Goal: Information Seeking & Learning: Find specific fact

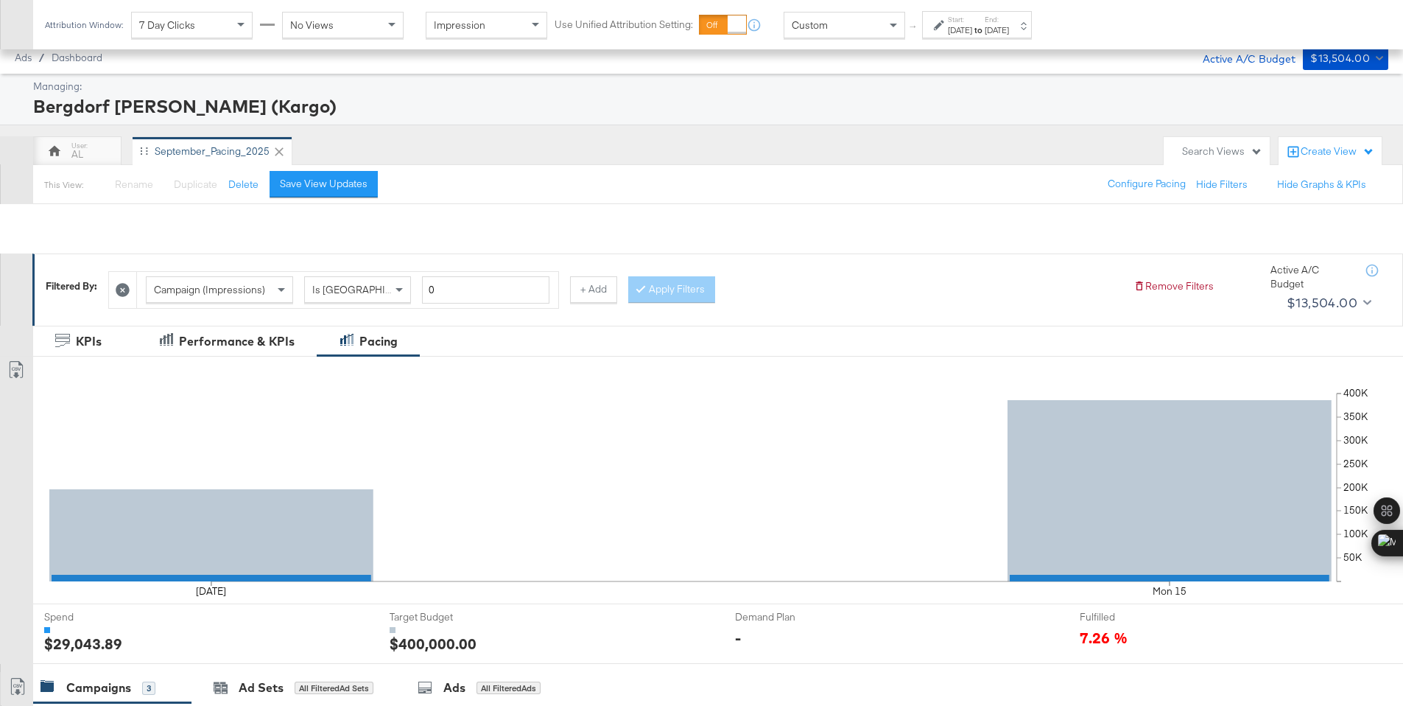
scroll to position [409, 0]
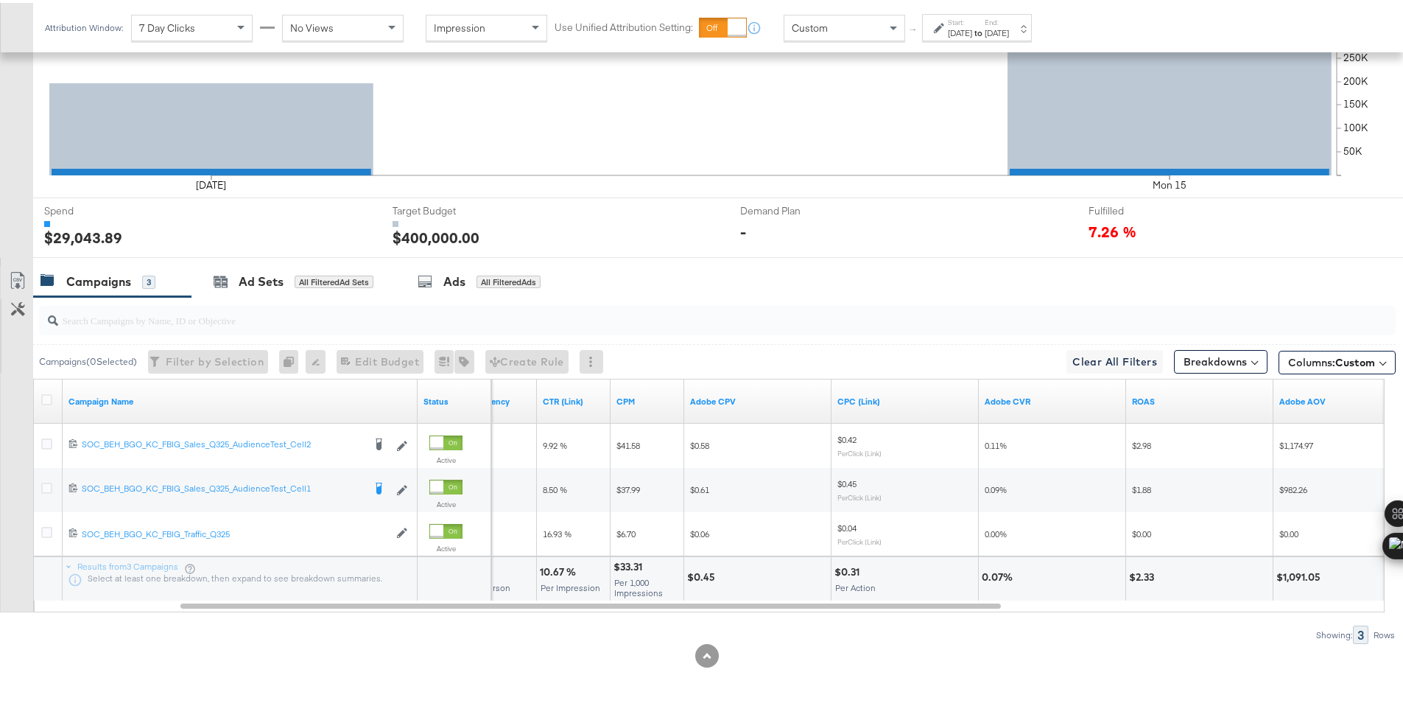
click at [844, 22] on div "Custom" at bounding box center [845, 25] width 120 height 25
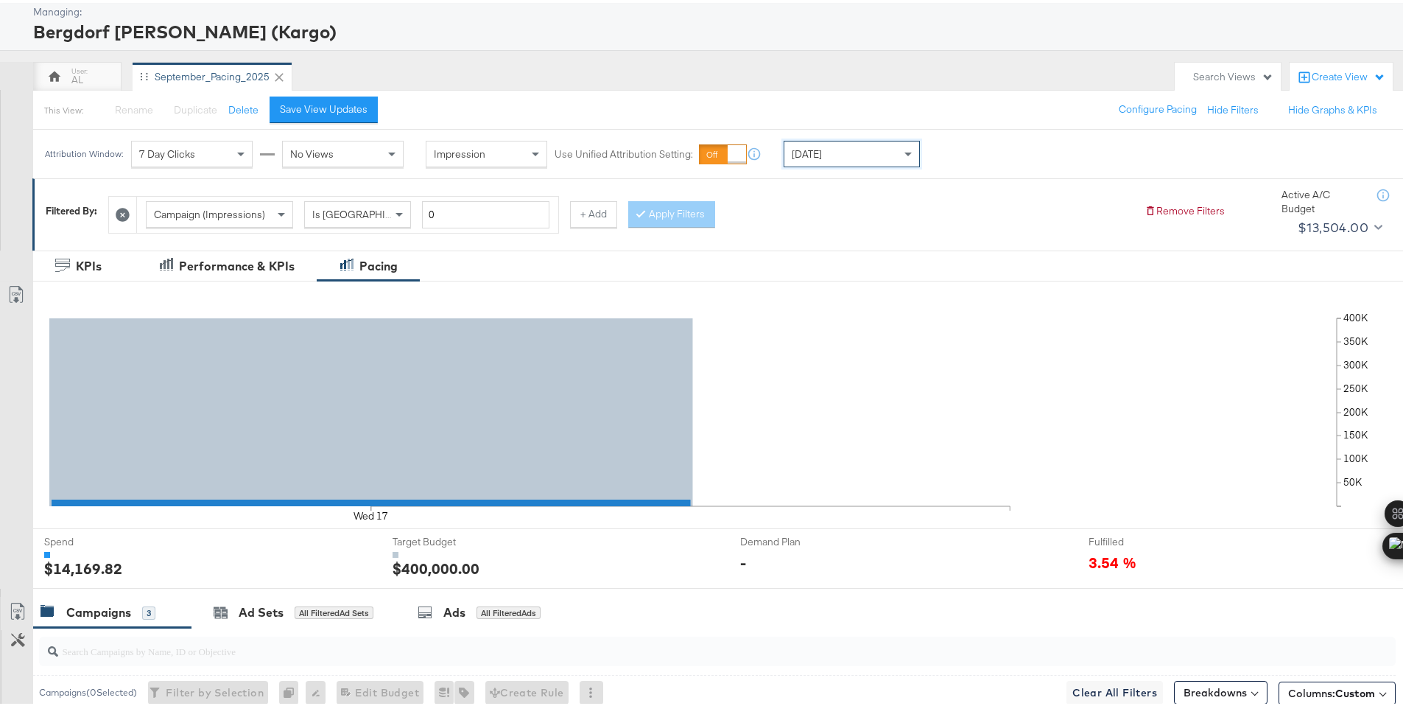
scroll to position [0, 0]
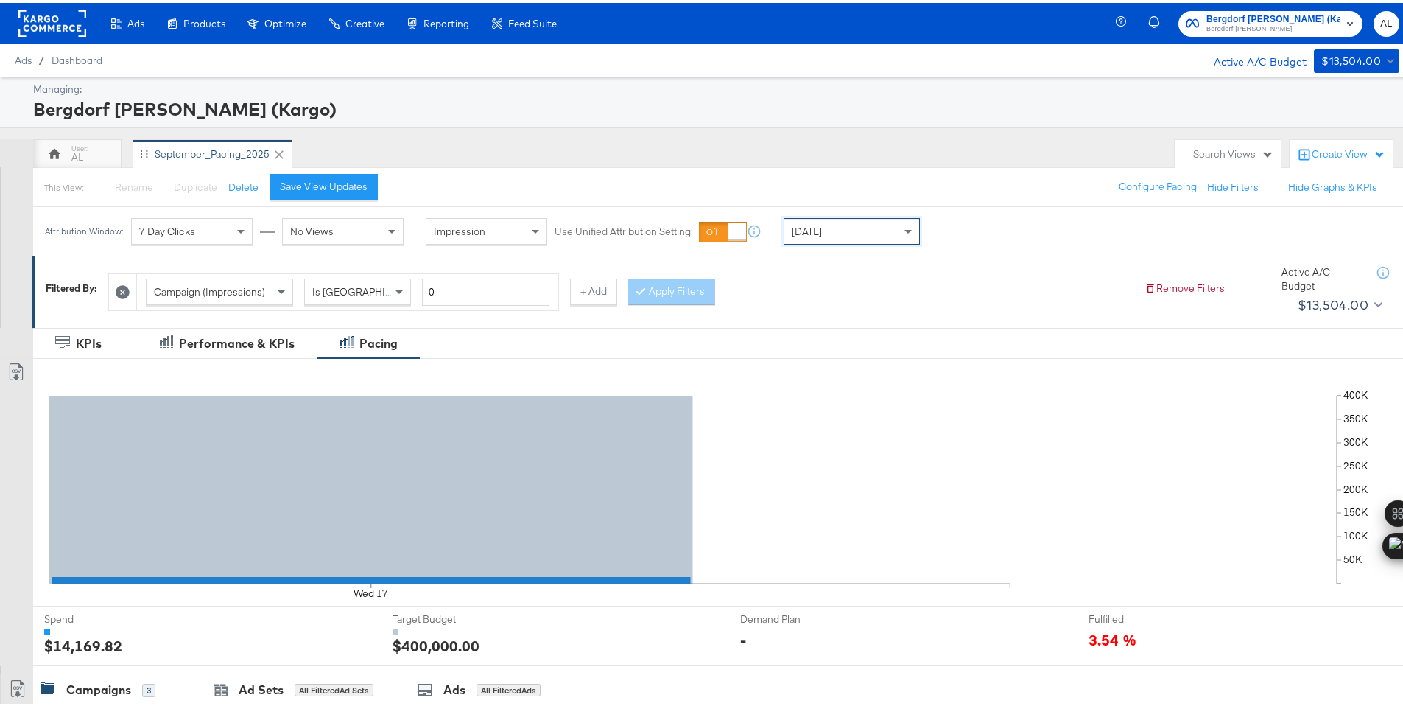
click at [884, 233] on div "Yesterday" at bounding box center [852, 228] width 135 height 25
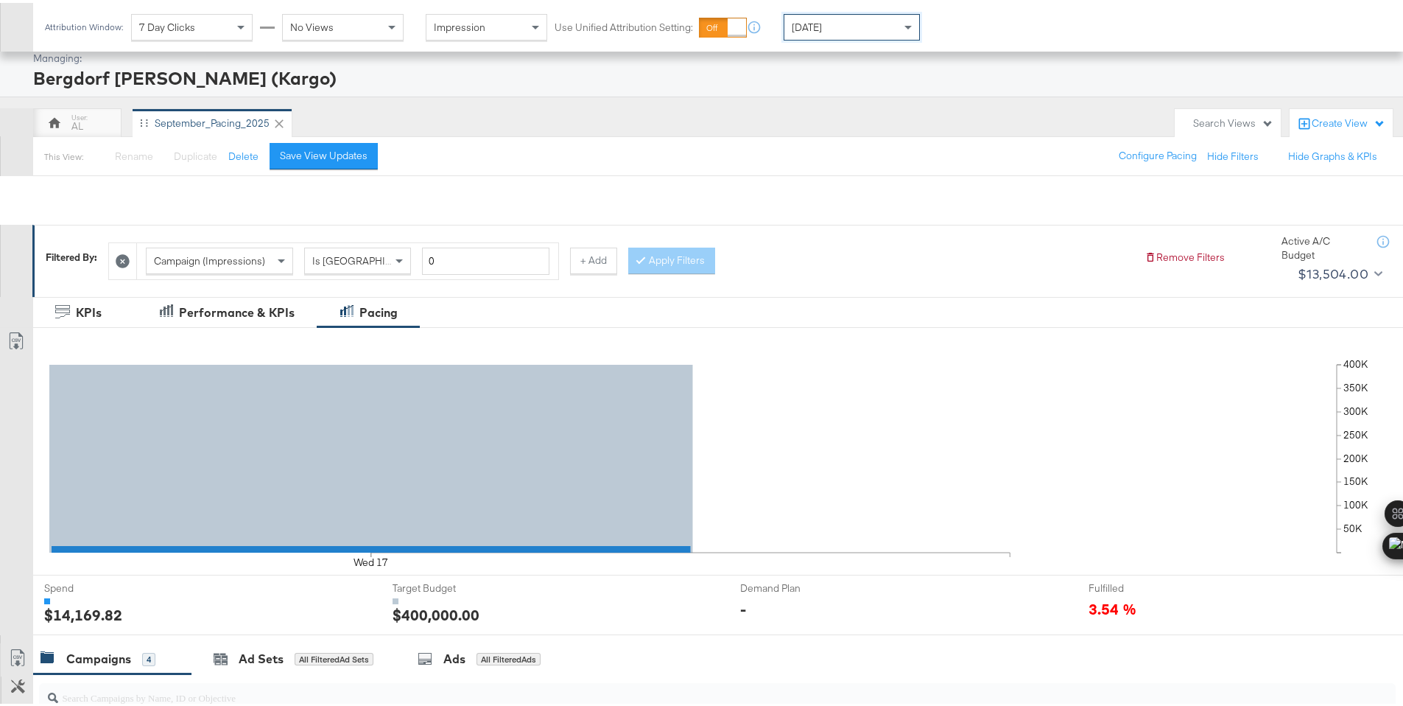
scroll to position [452, 0]
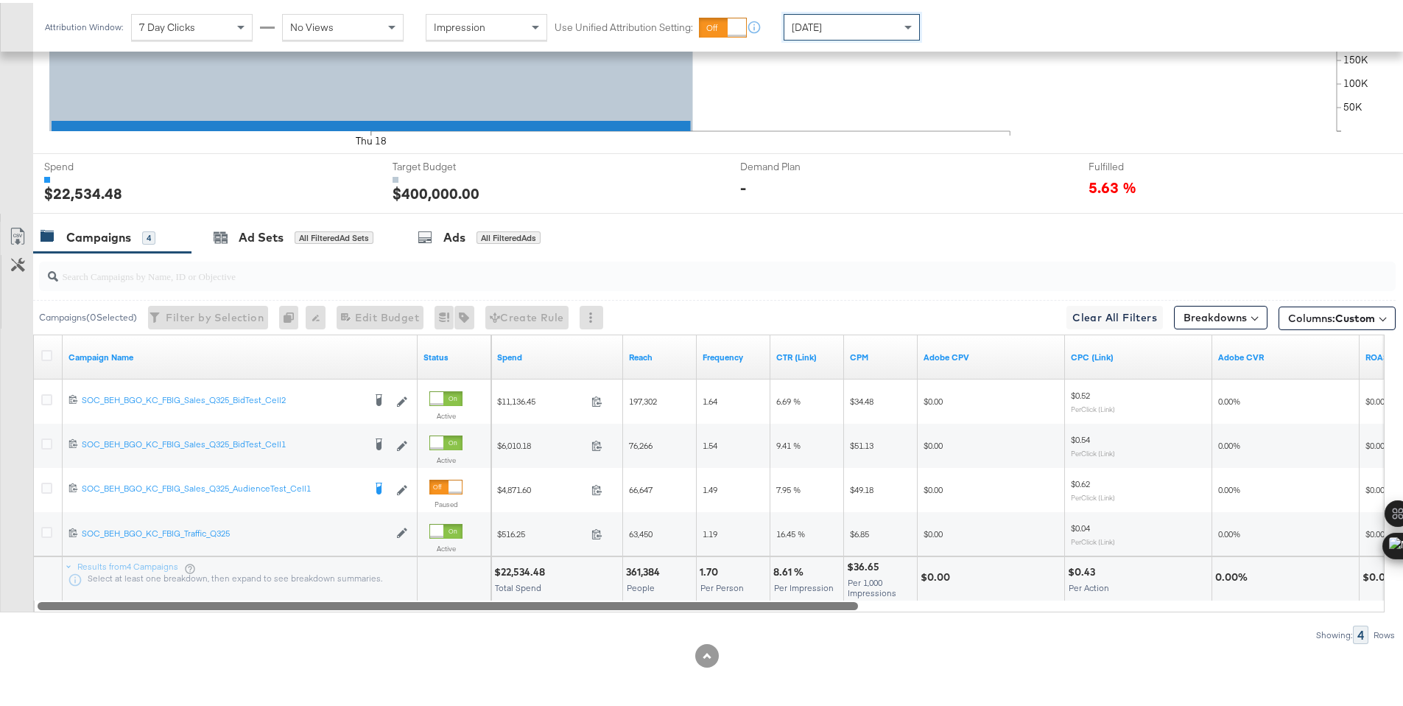
drag, startPoint x: 584, startPoint y: 600, endPoint x: 178, endPoint y: 612, distance: 406.9
click at [178, 612] on div "Campaigns ( 0 Selected) Filter by Selection Filter 0 campaigns 0 Rename 0 campa…" at bounding box center [698, 445] width 1396 height 391
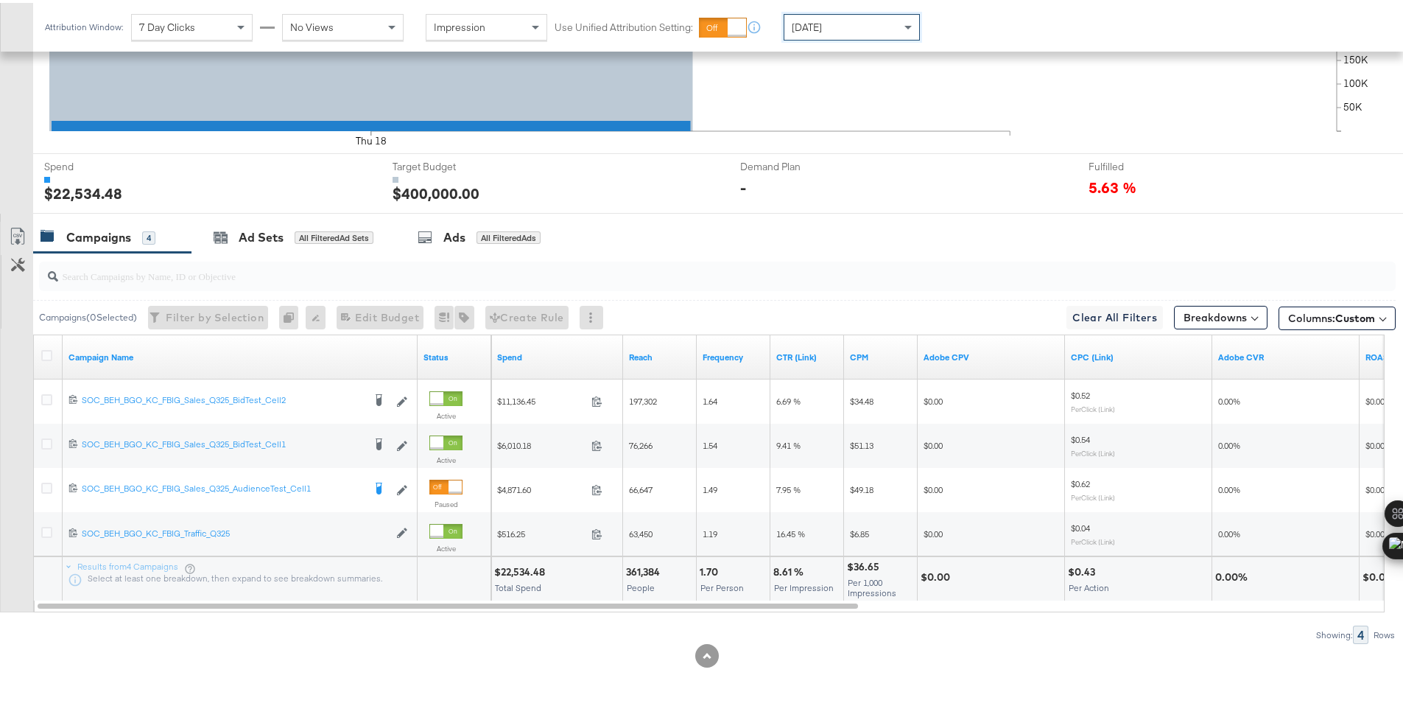
click at [504, 567] on div "$22,534.48" at bounding box center [521, 569] width 55 height 14
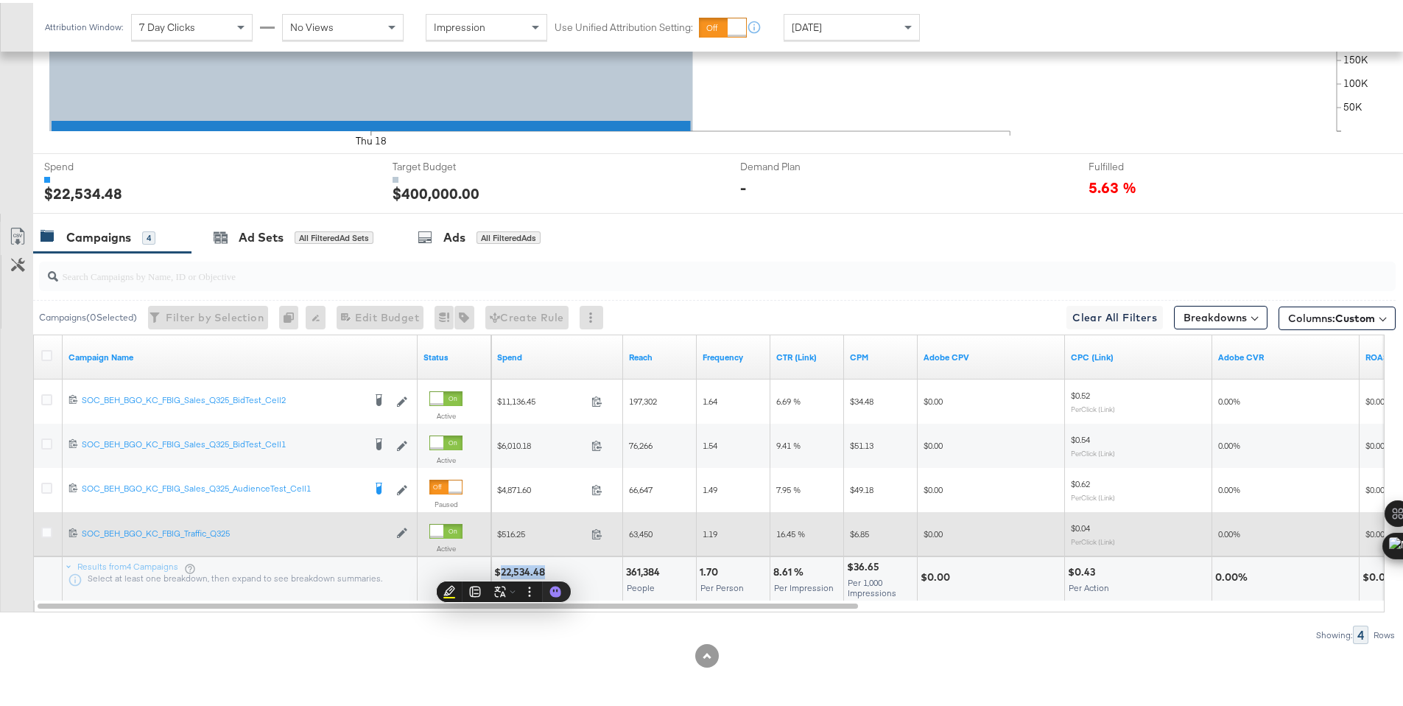
copy div "22,534.48"
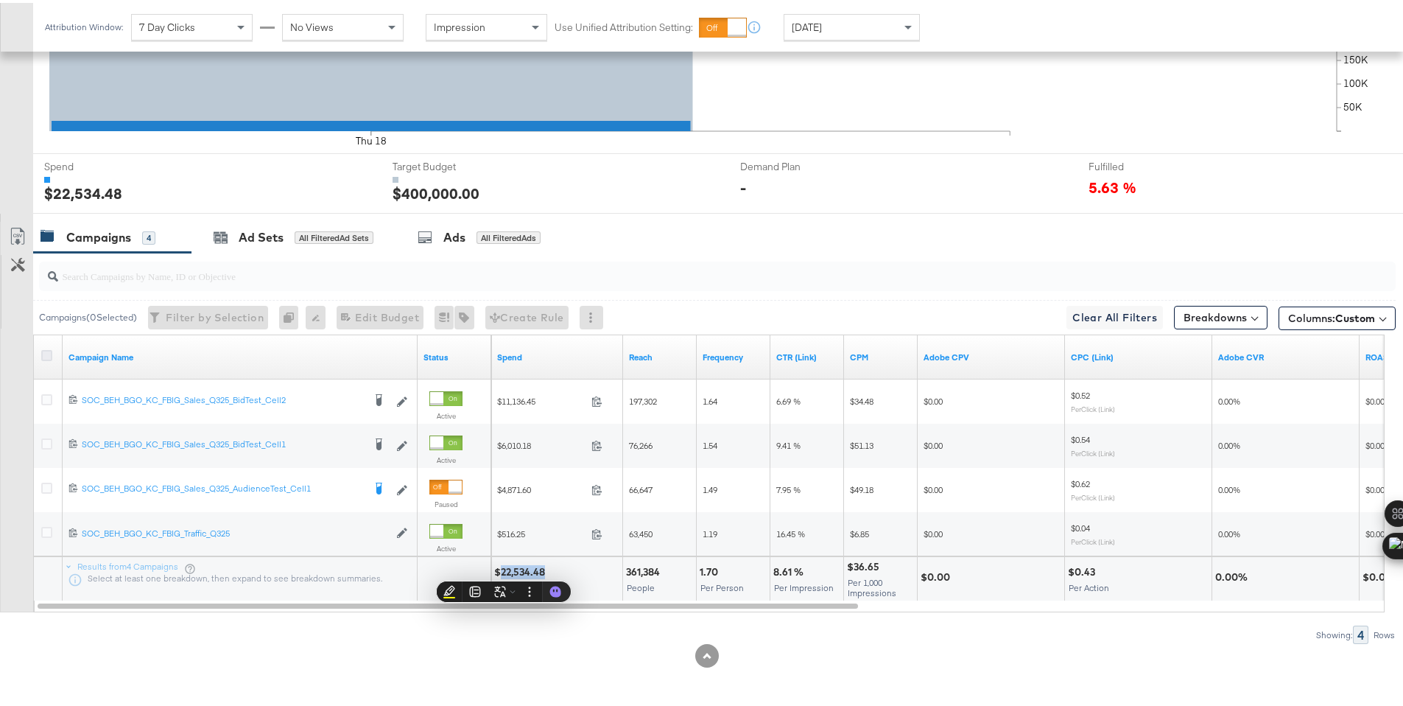
click at [47, 355] on icon at bounding box center [46, 352] width 11 height 11
click at [0, 0] on input "checkbox" at bounding box center [0, 0] width 0 height 0
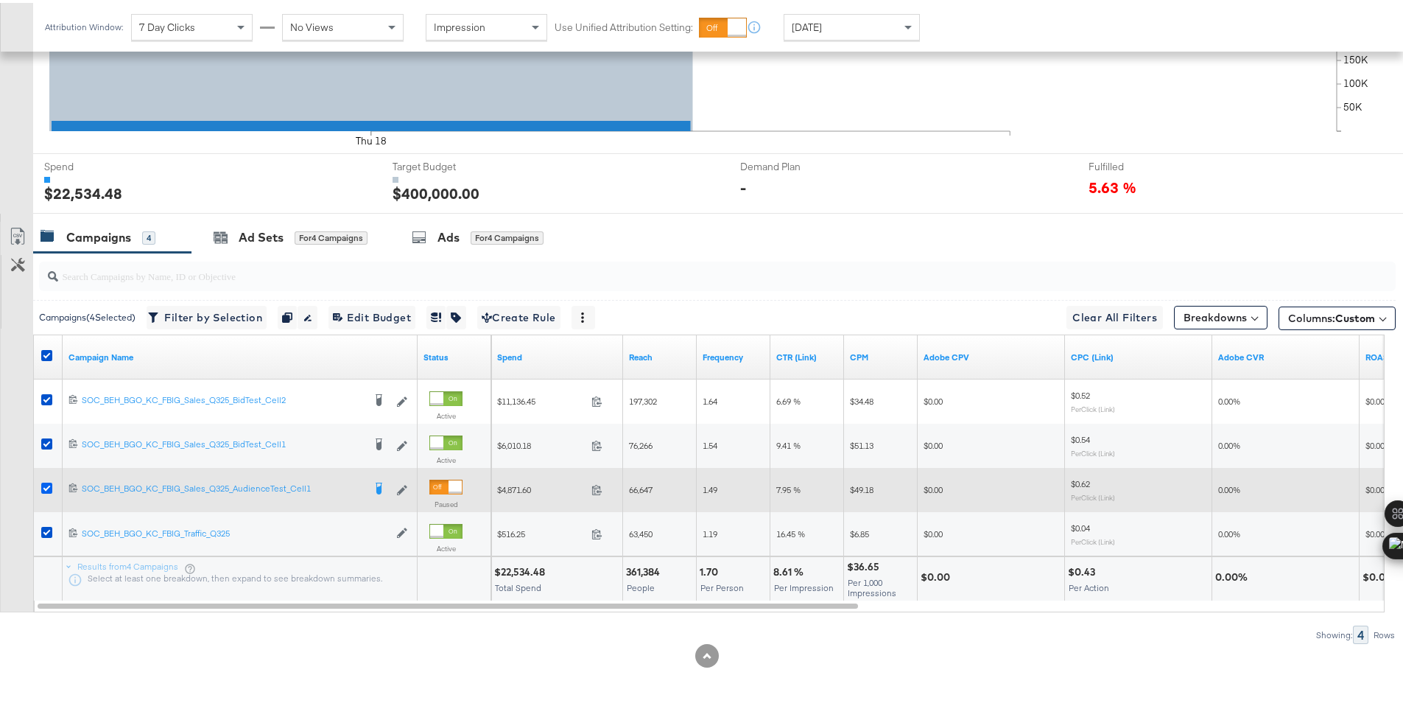
click at [49, 485] on icon at bounding box center [46, 485] width 11 height 11
click at [0, 0] on input "checkbox" at bounding box center [0, 0] width 0 height 0
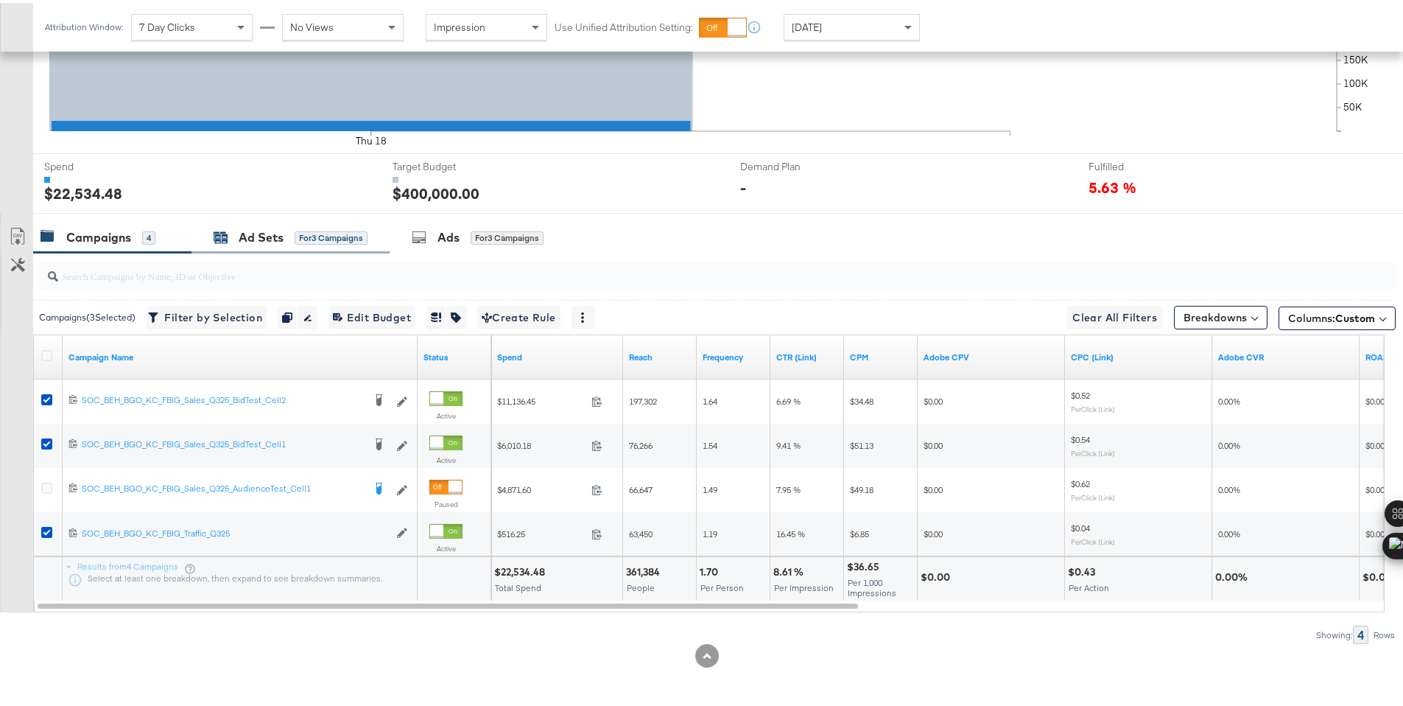
click at [227, 234] on icon at bounding box center [221, 236] width 13 height 10
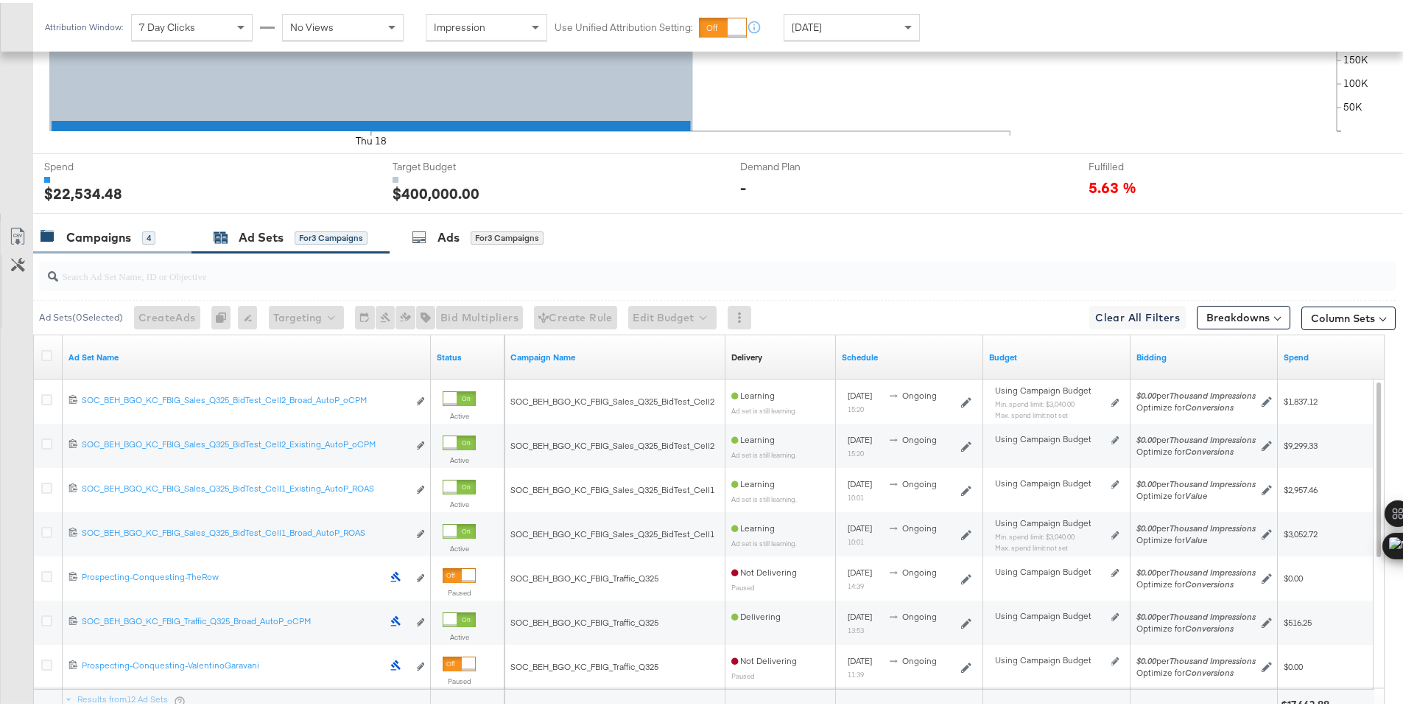
click at [113, 239] on div "Campaigns" at bounding box center [98, 234] width 65 height 17
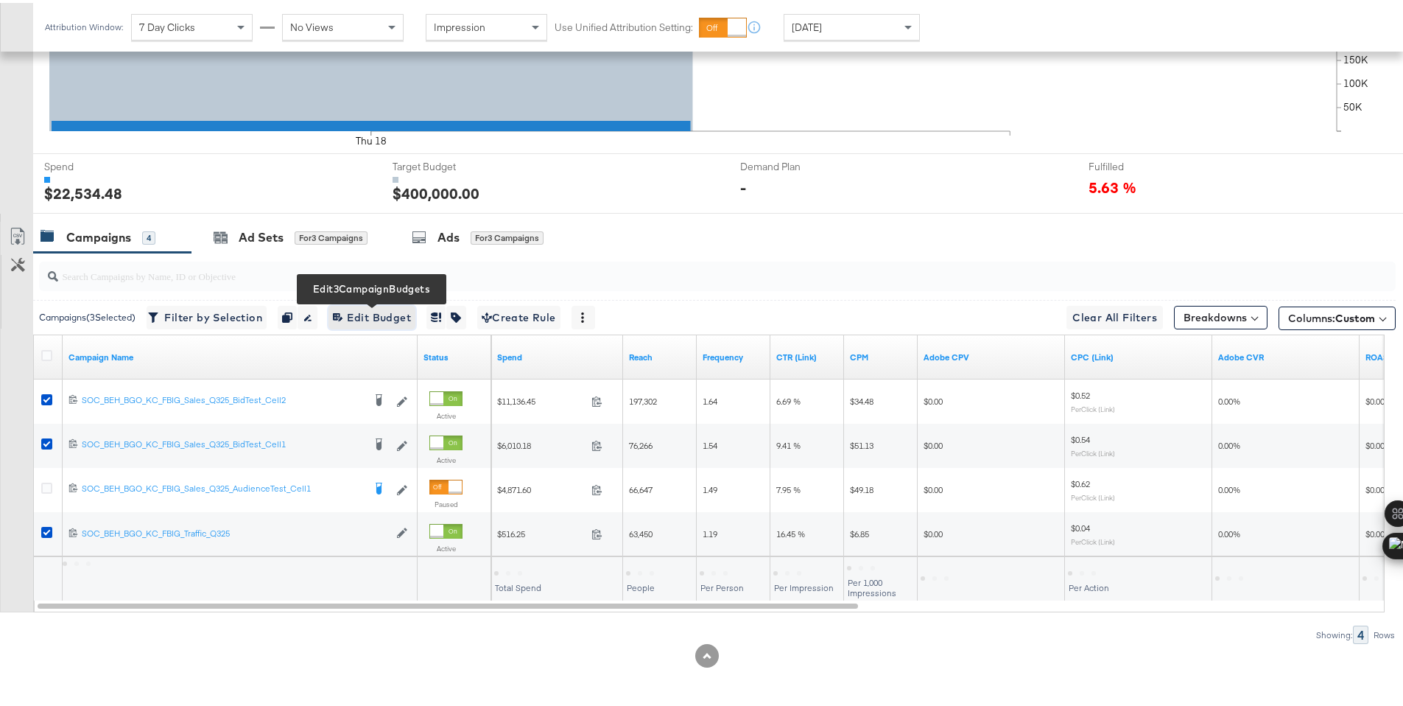
click at [376, 320] on span "Edit 3 Campaign Budgets Edit Budget" at bounding box center [372, 315] width 78 height 18
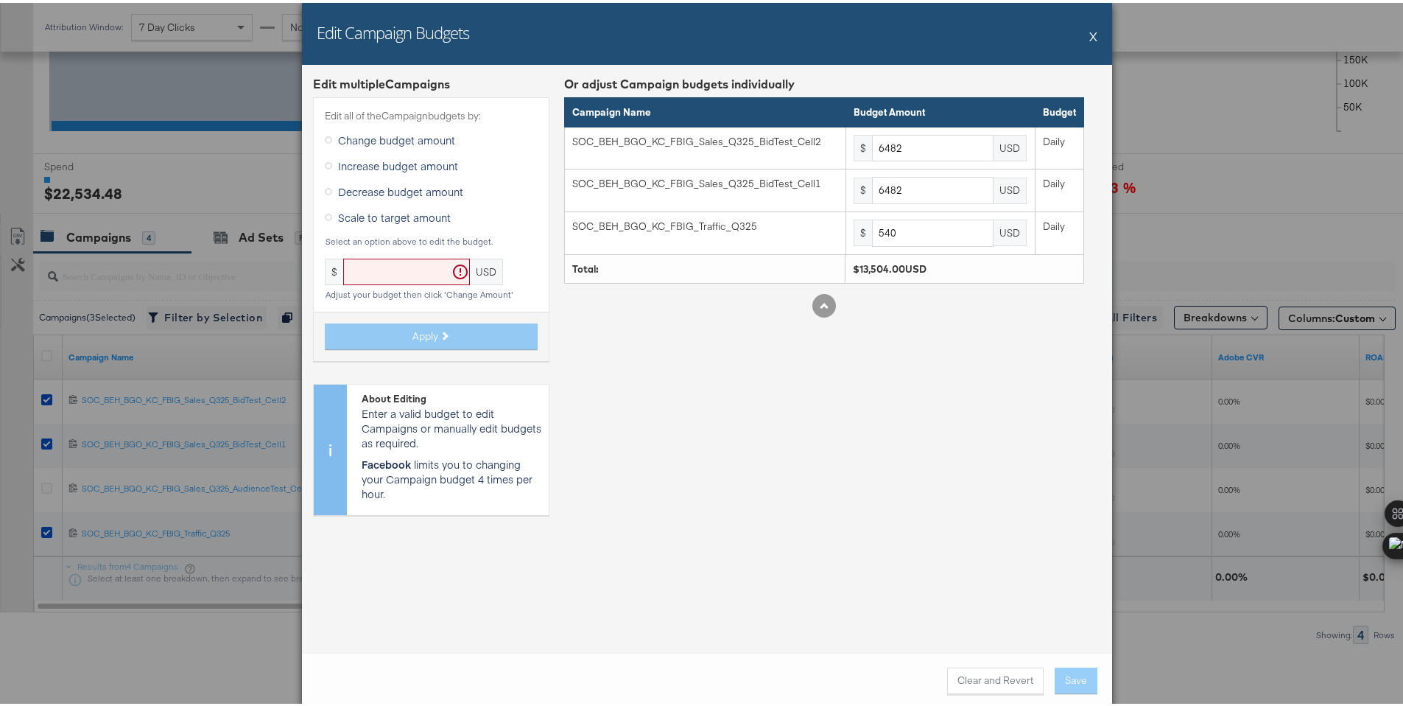
click at [1090, 32] on button "X" at bounding box center [1094, 32] width 8 height 29
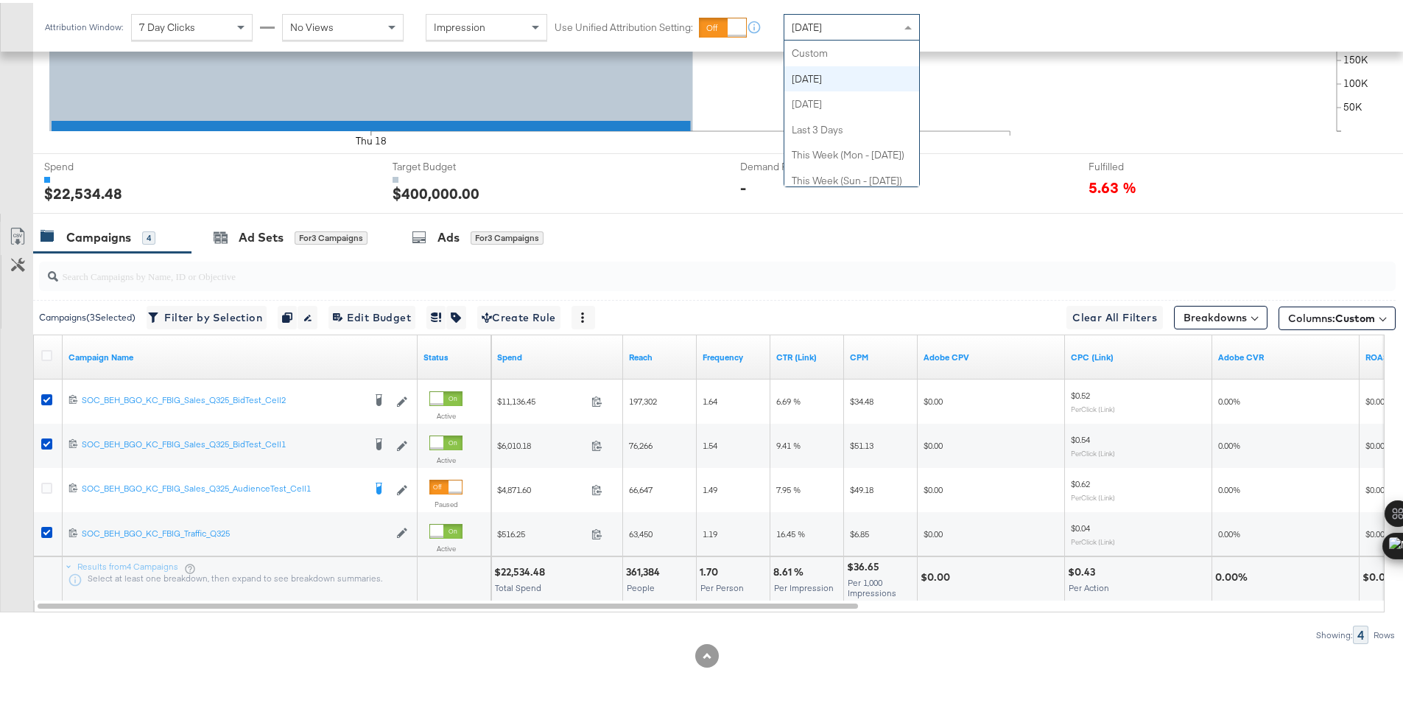
click at [830, 27] on div "[DATE]" at bounding box center [852, 24] width 135 height 25
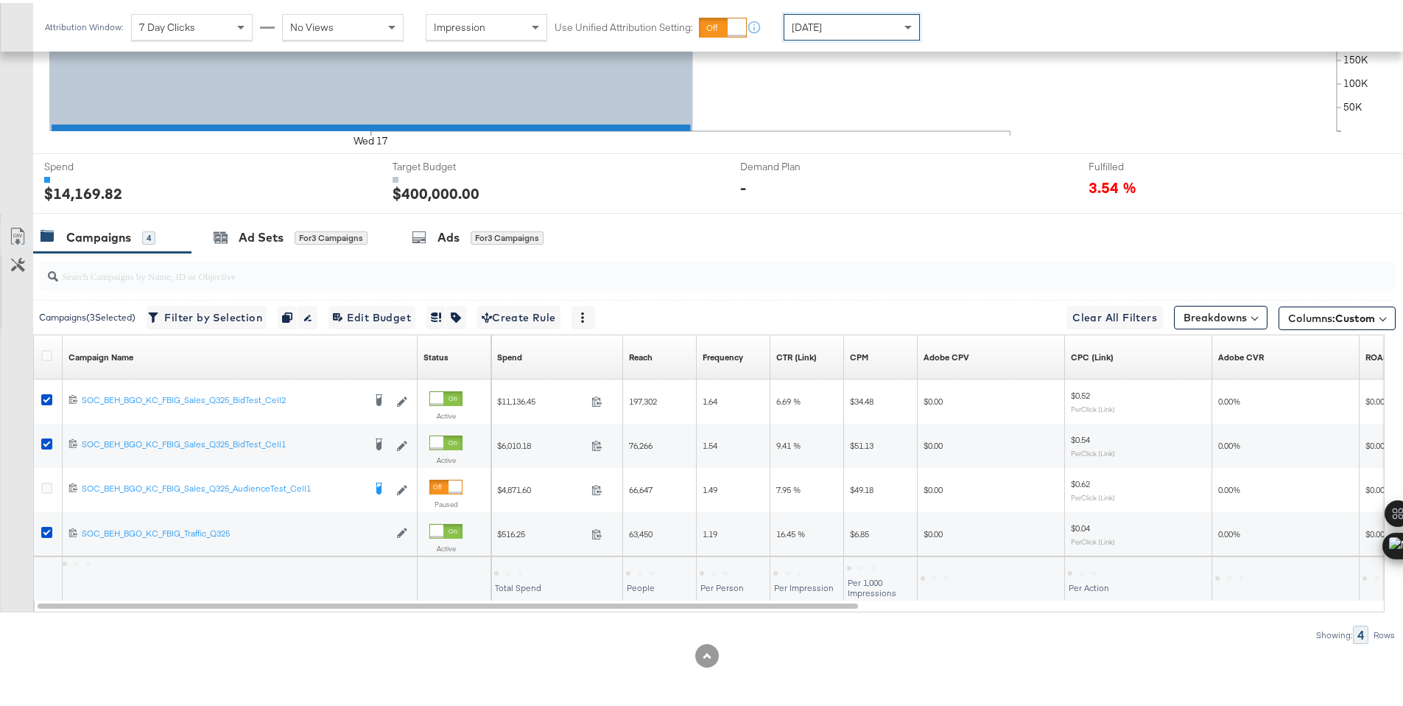
scroll to position [408, 0]
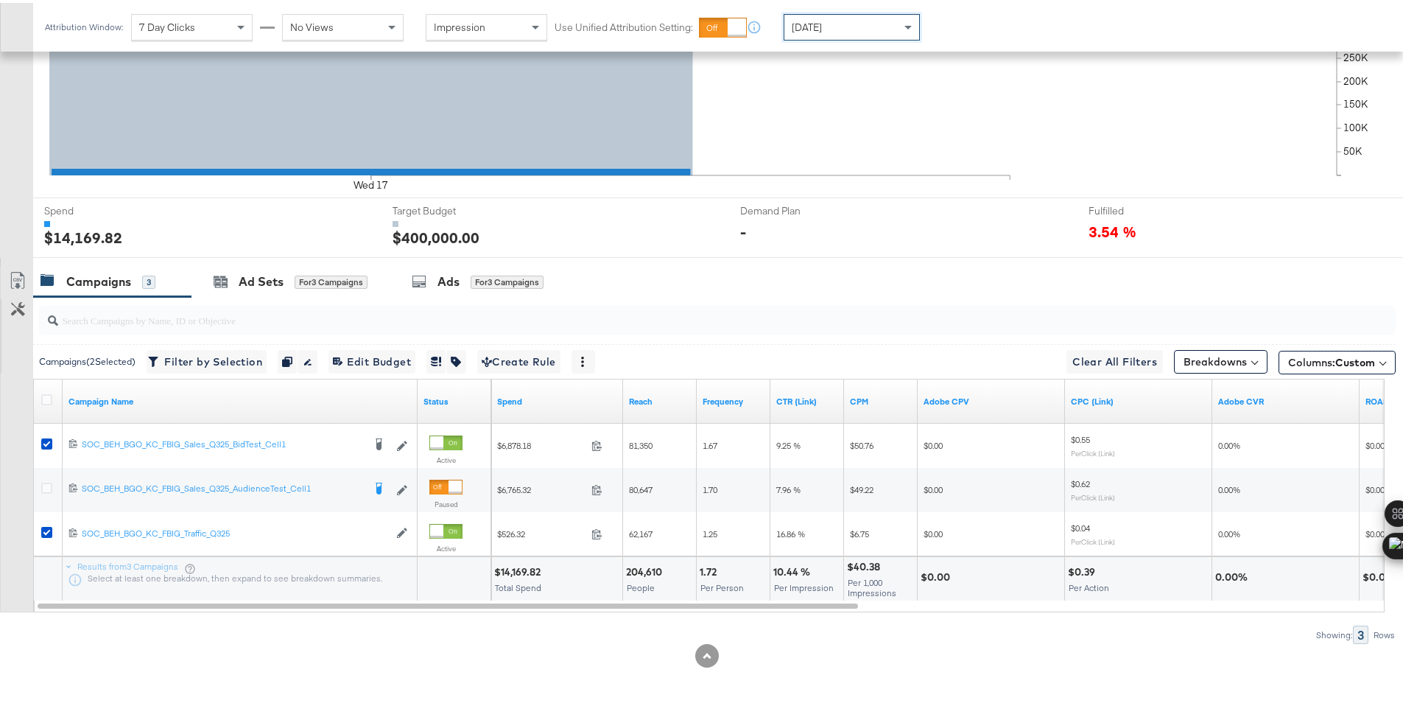
click at [530, 572] on div "$14,169.82" at bounding box center [519, 569] width 51 height 14
copy div "14,169.82"
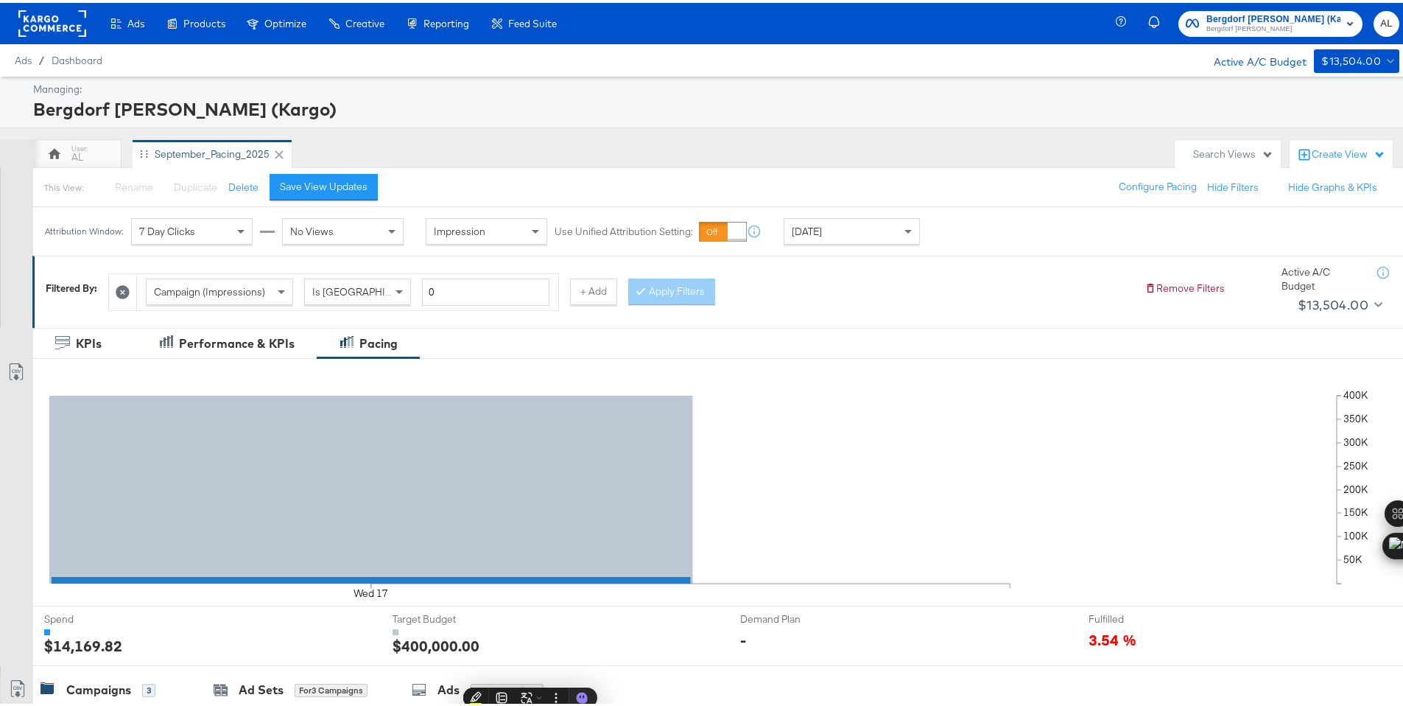
click at [59, 21] on rect at bounding box center [52, 20] width 68 height 27
click at [47, 19] on rect at bounding box center [52, 20] width 68 height 27
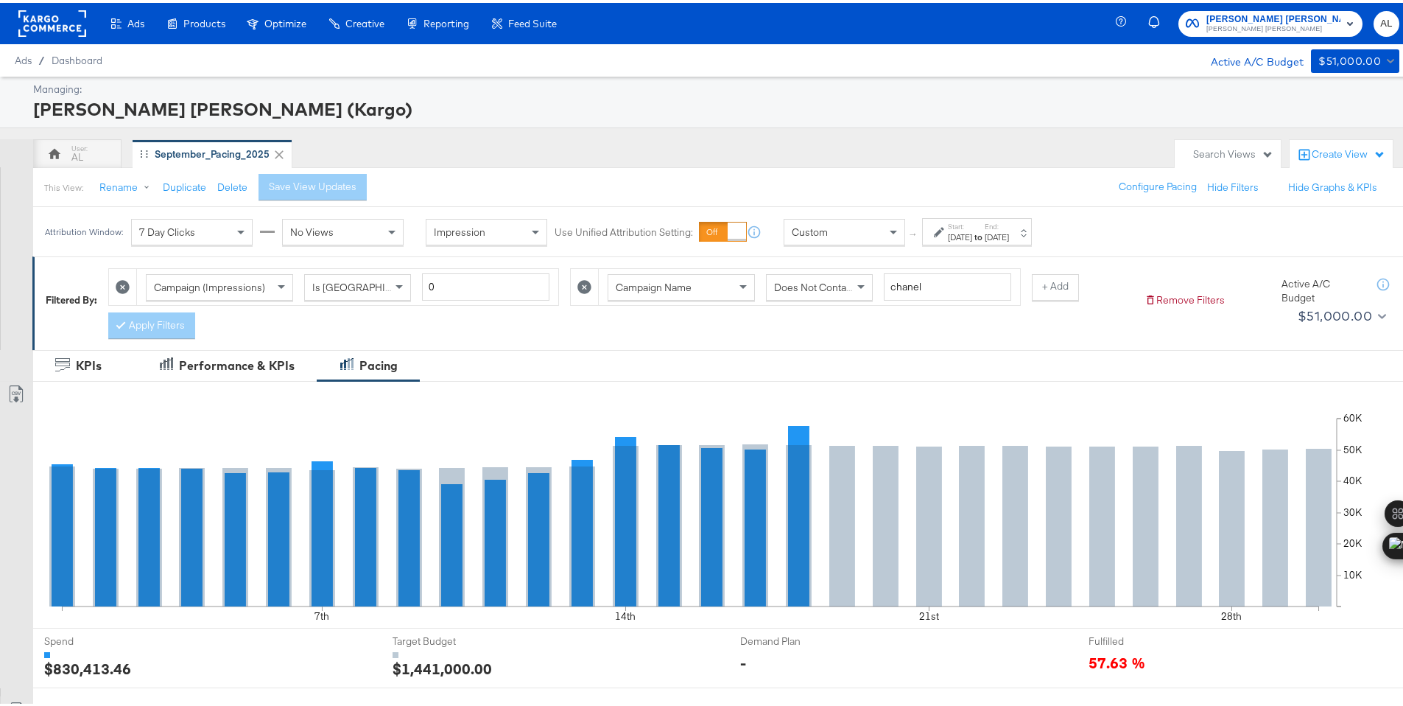
click at [868, 216] on div "Custom" at bounding box center [845, 229] width 122 height 27
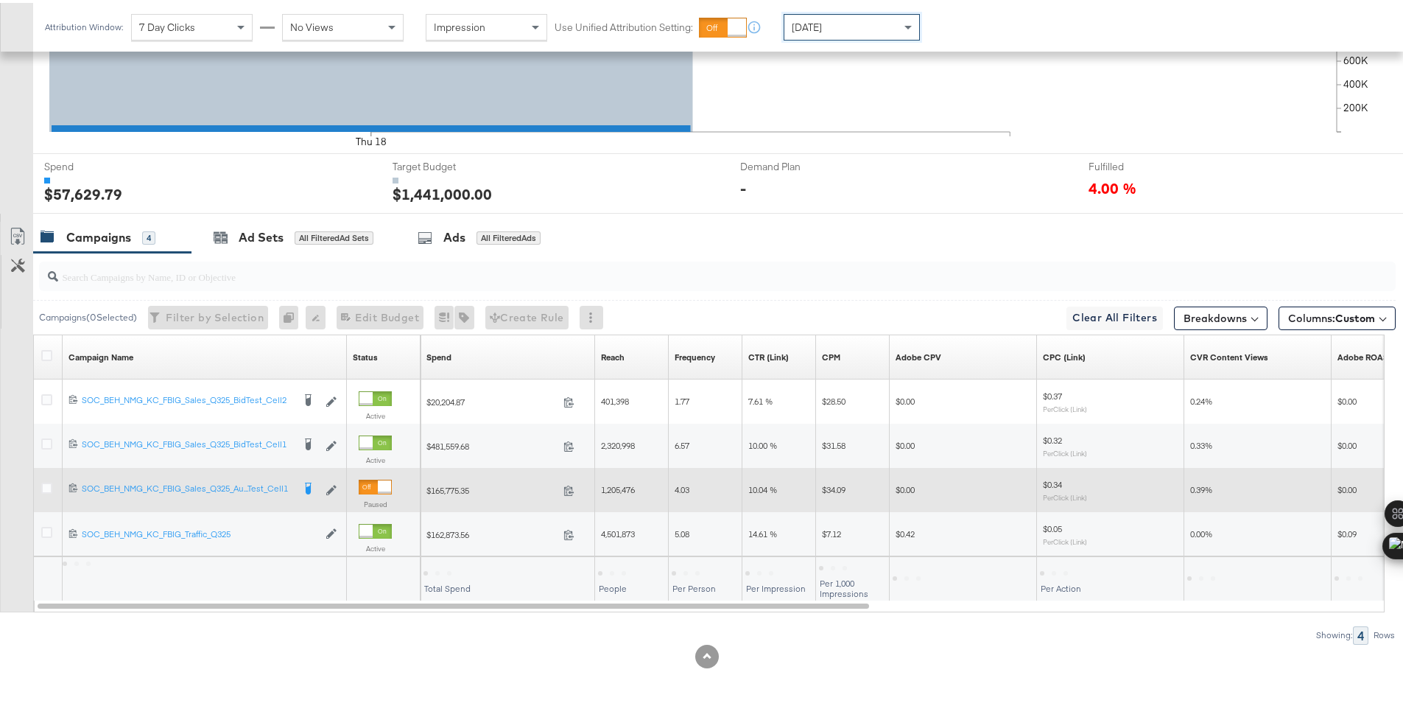
scroll to position [430, 0]
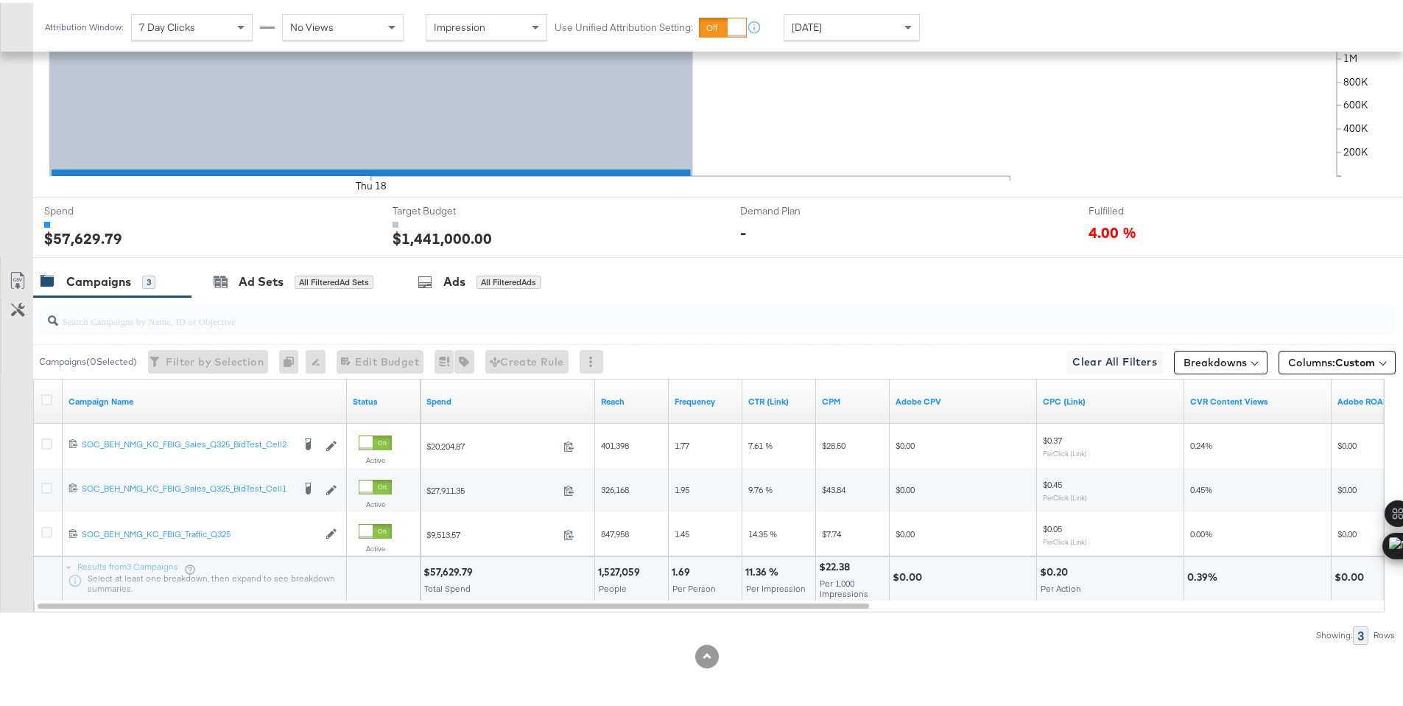
click at [446, 568] on div "$57,629.79" at bounding box center [451, 569] width 54 height 14
copy div "57,629.79"
click at [878, 19] on div "Today" at bounding box center [852, 24] width 135 height 25
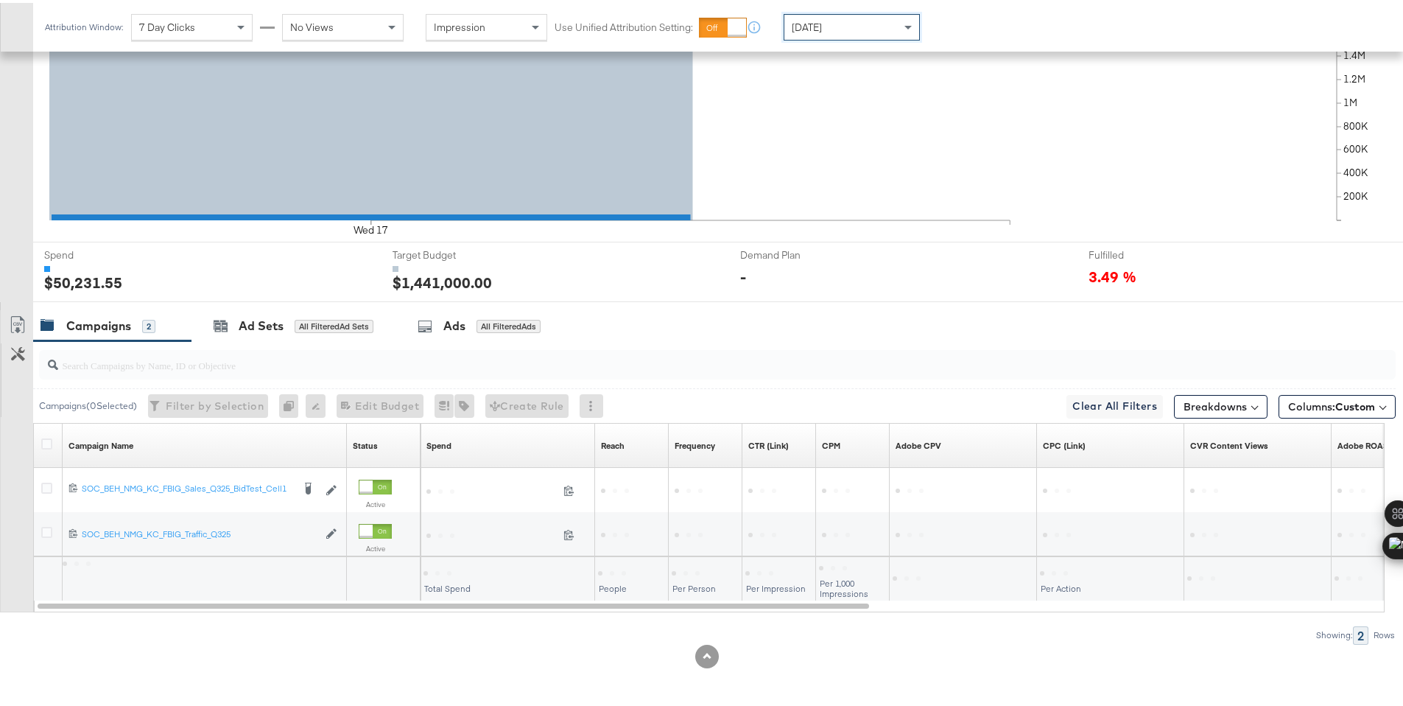
scroll to position [385, 0]
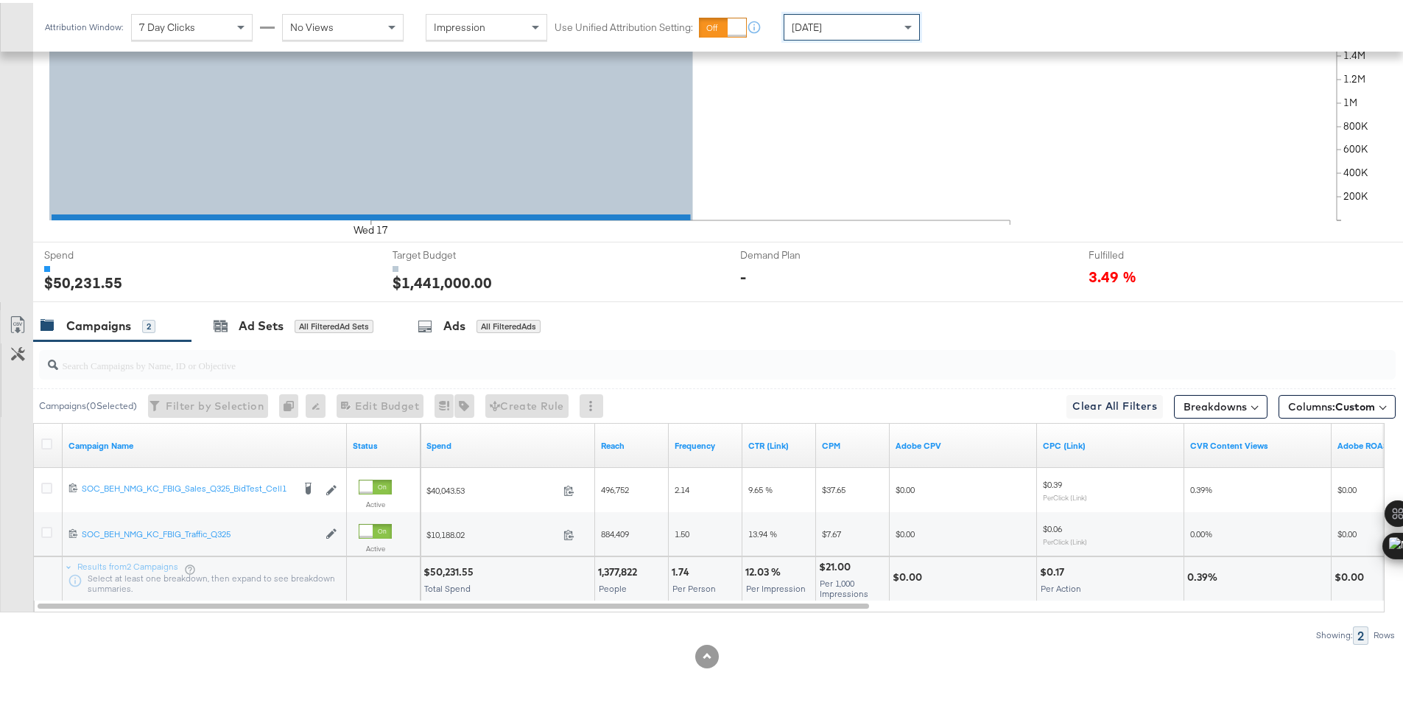
click at [451, 573] on div "$50,231.55" at bounding box center [451, 569] width 55 height 14
copy div "50,231.55"
click at [822, 18] on span "[DATE]" at bounding box center [807, 24] width 30 height 13
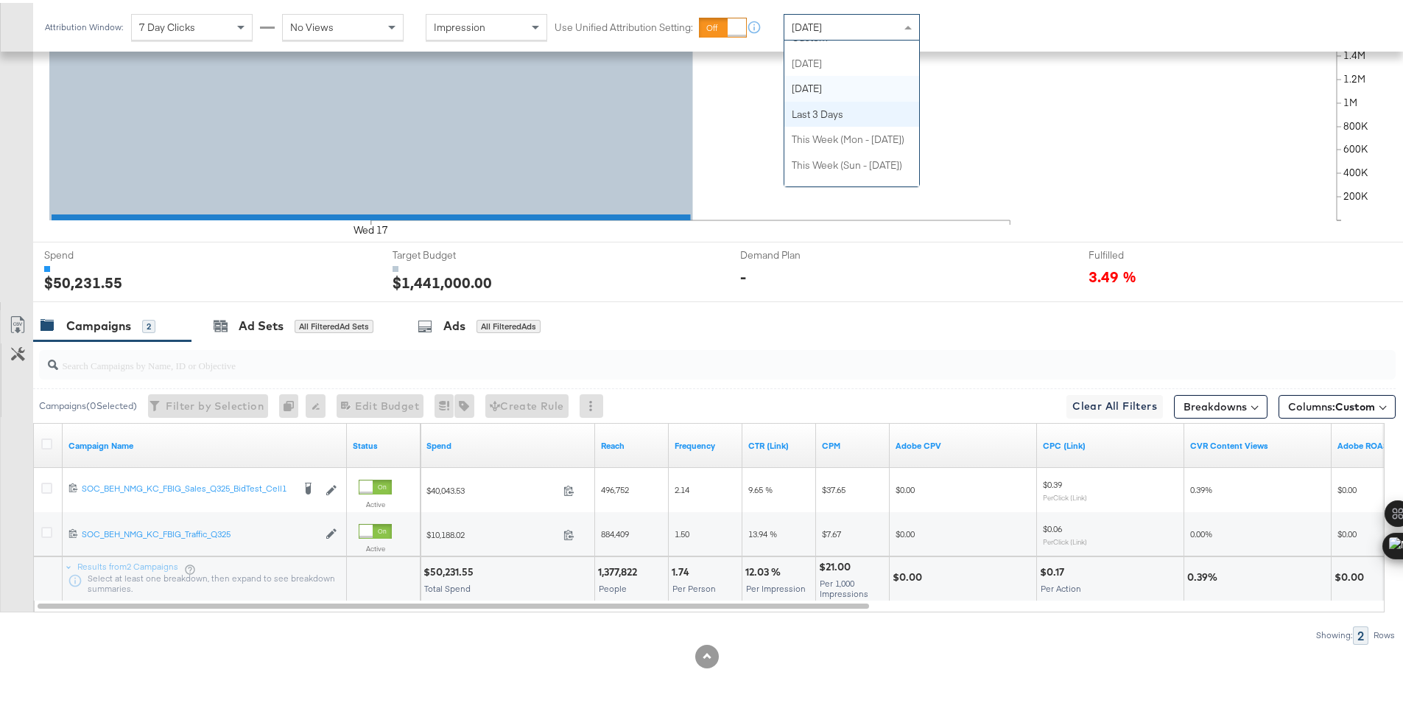
scroll to position [14, 0]
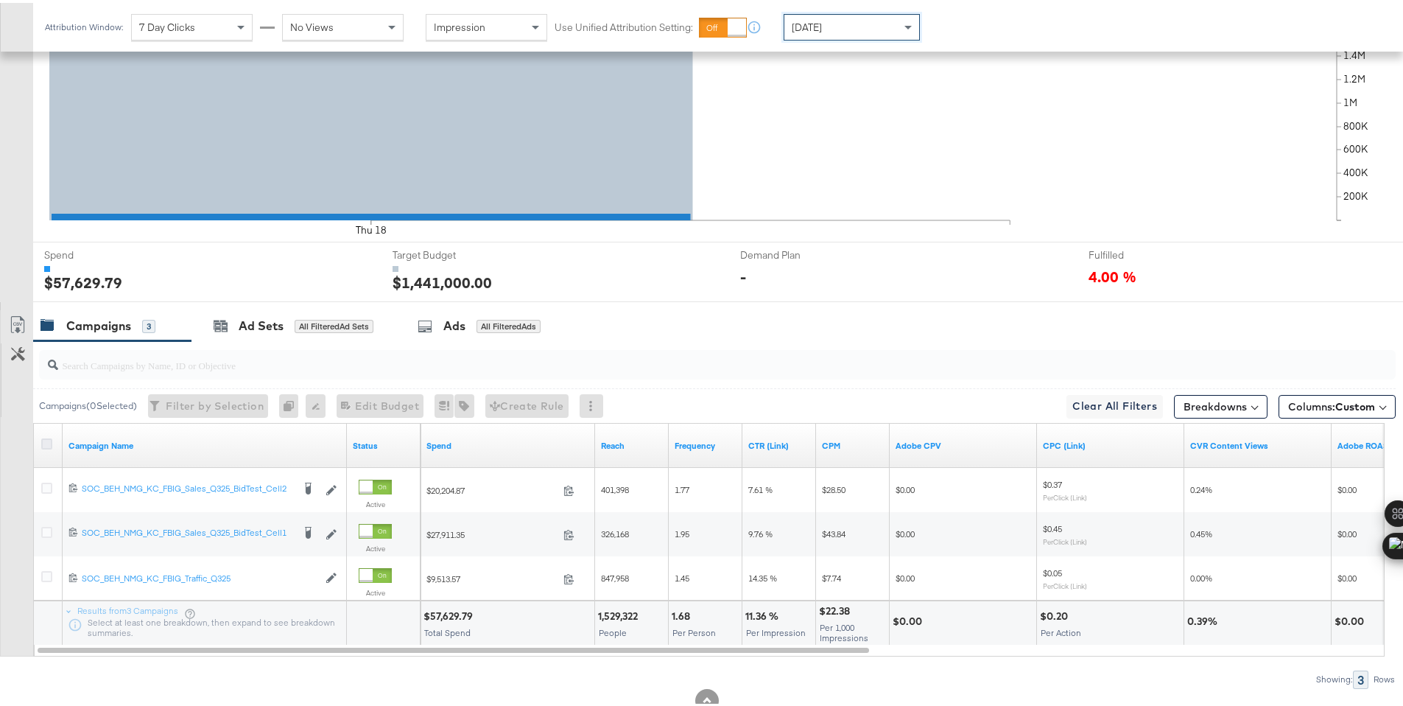
click at [46, 442] on icon at bounding box center [46, 440] width 11 height 11
click at [0, 0] on input "checkbox" at bounding box center [0, 0] width 0 height 0
click at [46, 442] on icon at bounding box center [46, 440] width 11 height 11
click at [0, 0] on input "checkbox" at bounding box center [0, 0] width 0 height 0
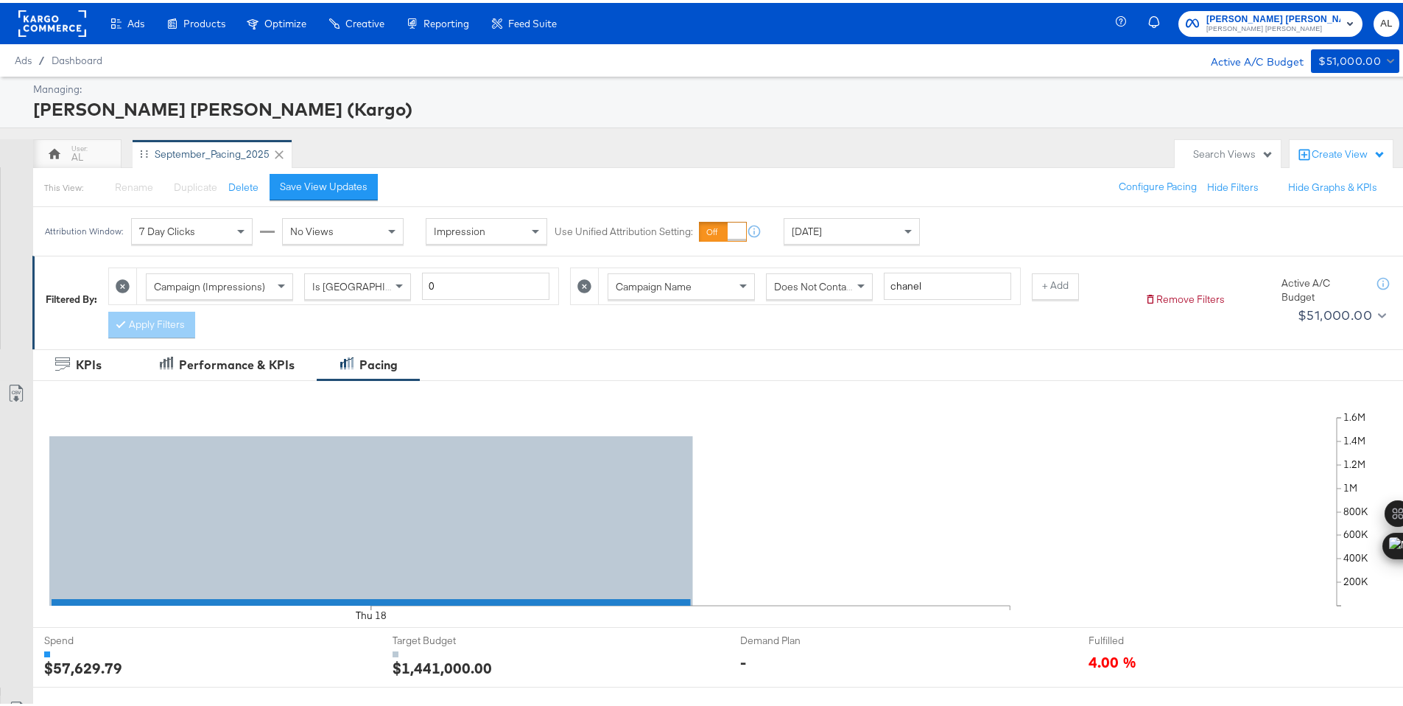
click at [40, 23] on rect at bounding box center [52, 20] width 68 height 27
click at [45, 19] on rect at bounding box center [52, 20] width 68 height 27
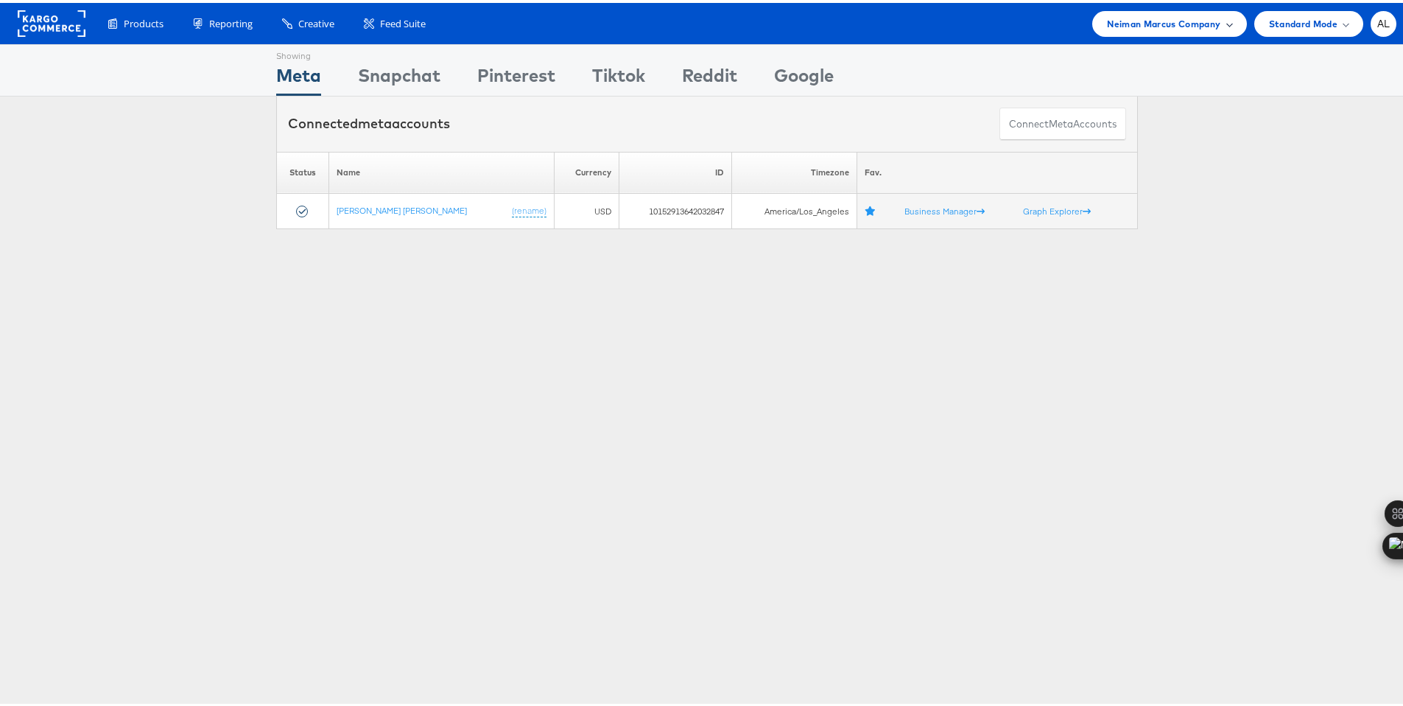
click at [1164, 16] on span "Neiman Marcus Company" at bounding box center [1163, 20] width 113 height 15
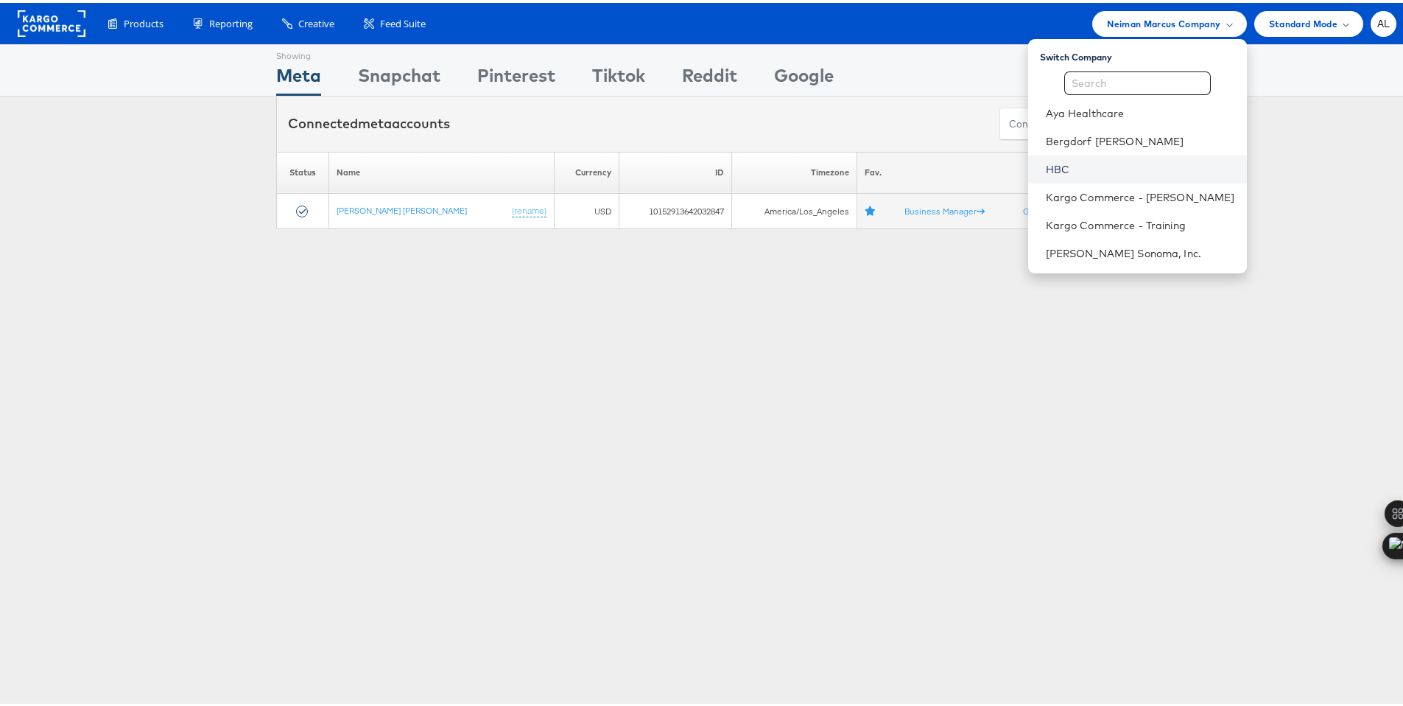
click at [1046, 163] on link "HBC" at bounding box center [1140, 166] width 189 height 15
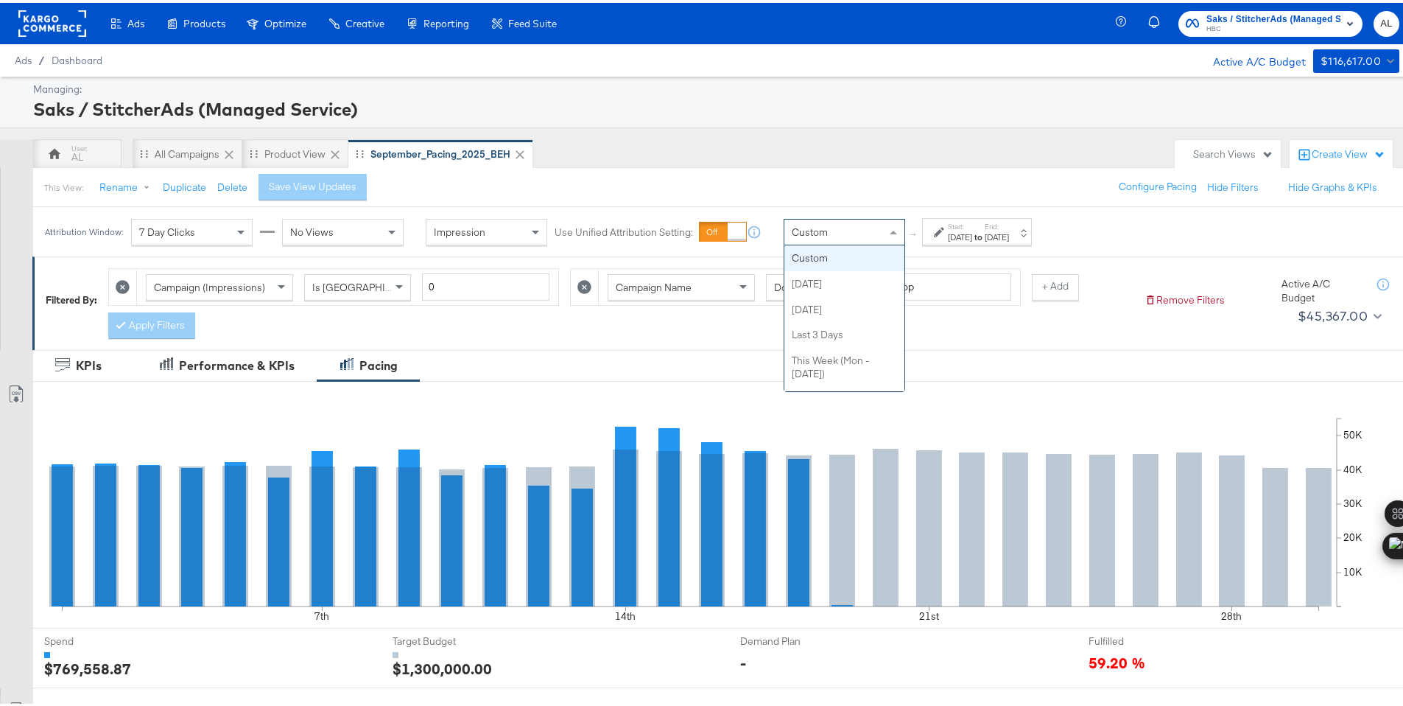
click at [891, 231] on span at bounding box center [895, 229] width 18 height 25
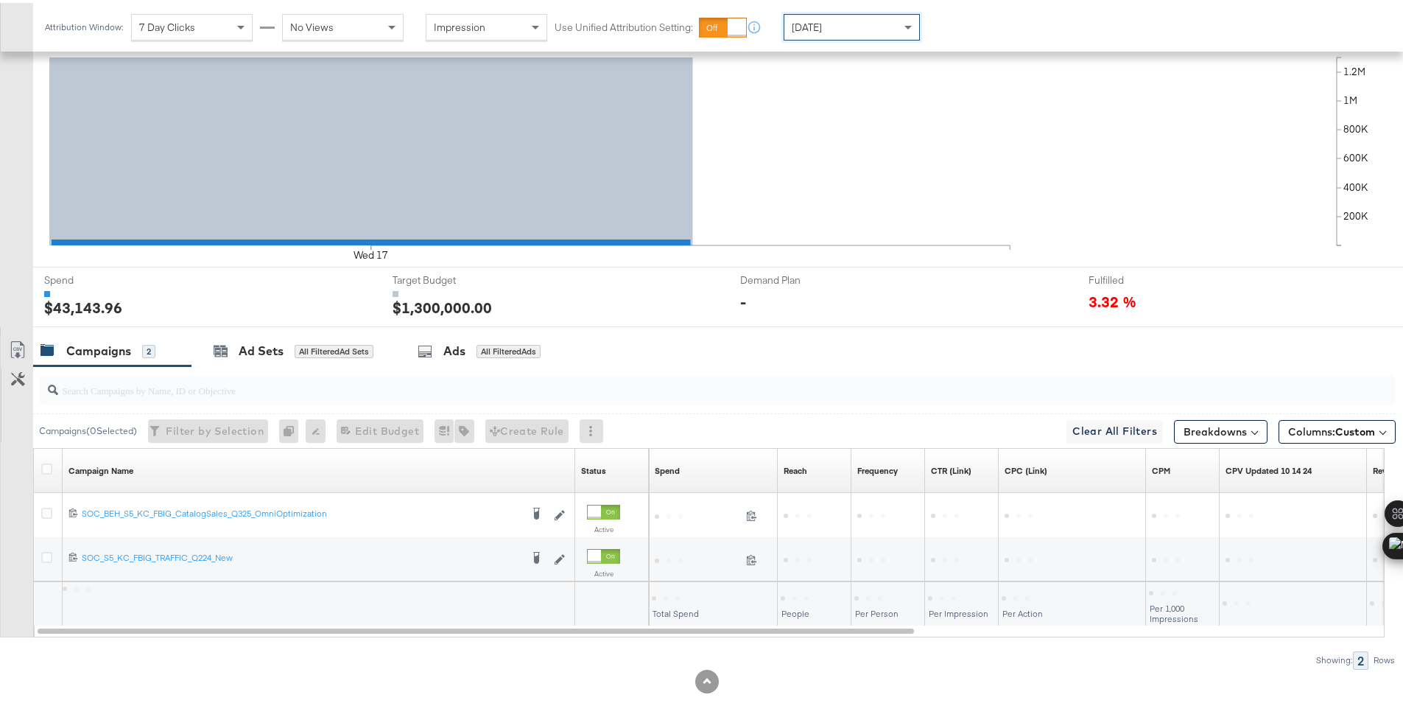
scroll to position [385, 0]
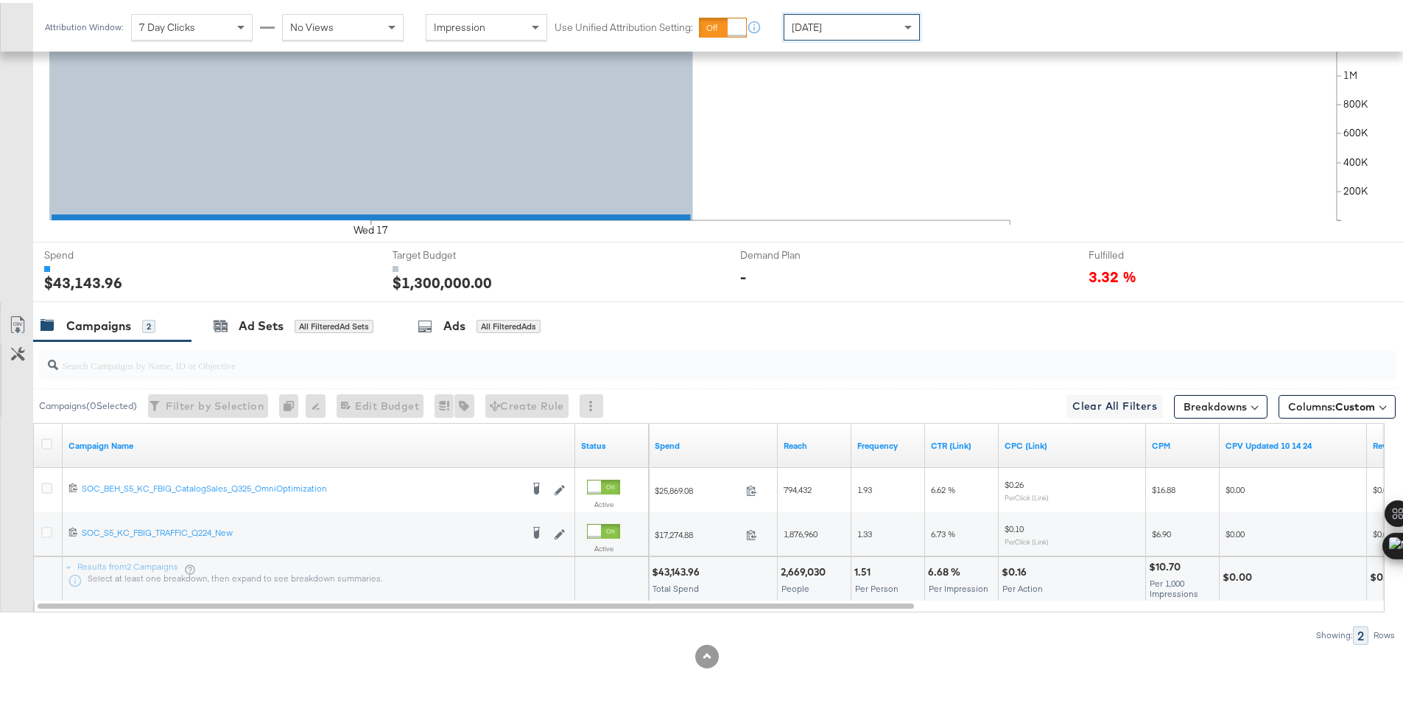
click at [684, 571] on div "$43,143.96" at bounding box center [678, 569] width 52 height 14
copy div "43,143.96"
